Goal: Navigation & Orientation: Find specific page/section

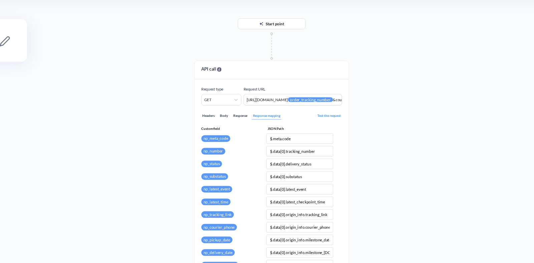
scroll to position [0, 143]
